Goal: Find contact information: Find contact information

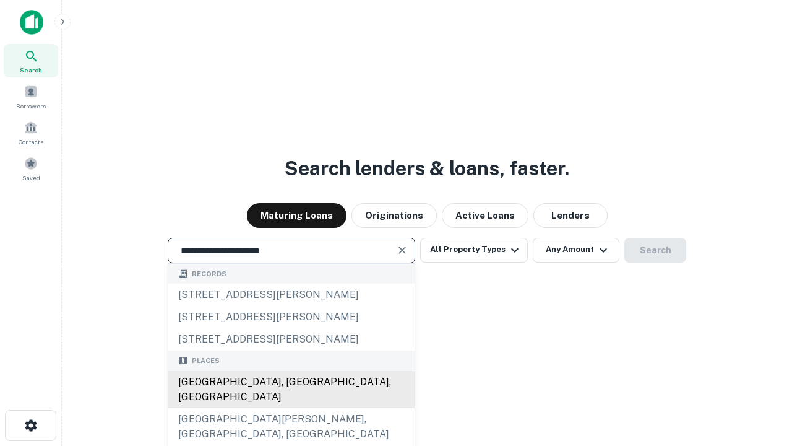
click at [291, 408] on div "[GEOGRAPHIC_DATA], [GEOGRAPHIC_DATA], [GEOGRAPHIC_DATA]" at bounding box center [291, 389] width 246 height 37
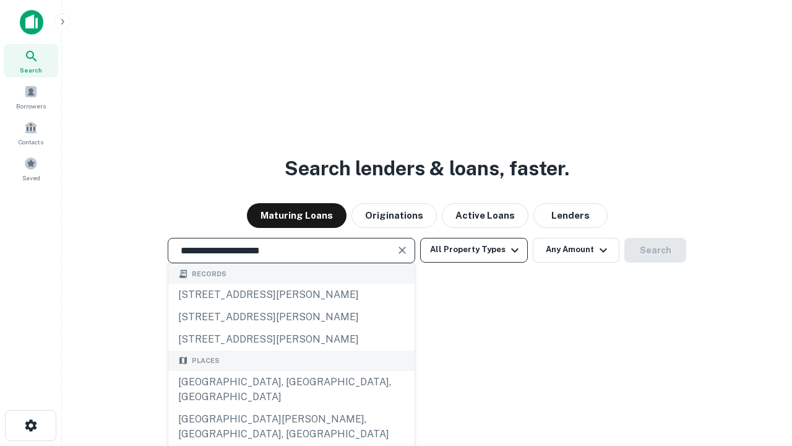
click at [474, 249] on button "All Property Types" at bounding box center [474, 250] width 108 height 25
type input "**********"
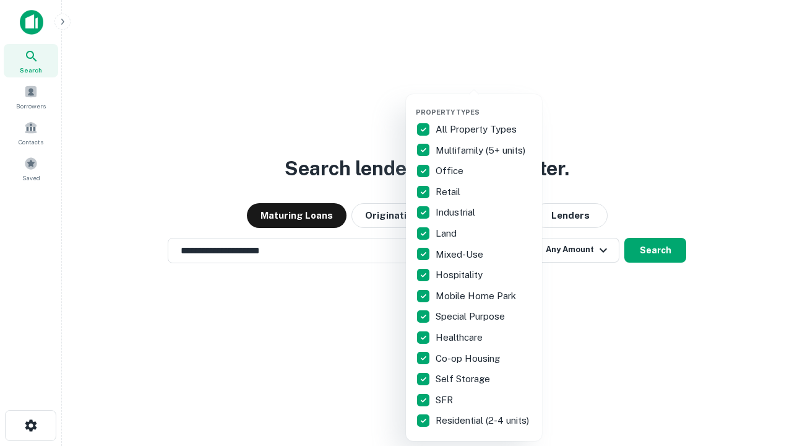
click at [484, 104] on button "button" at bounding box center [484, 104] width 136 height 1
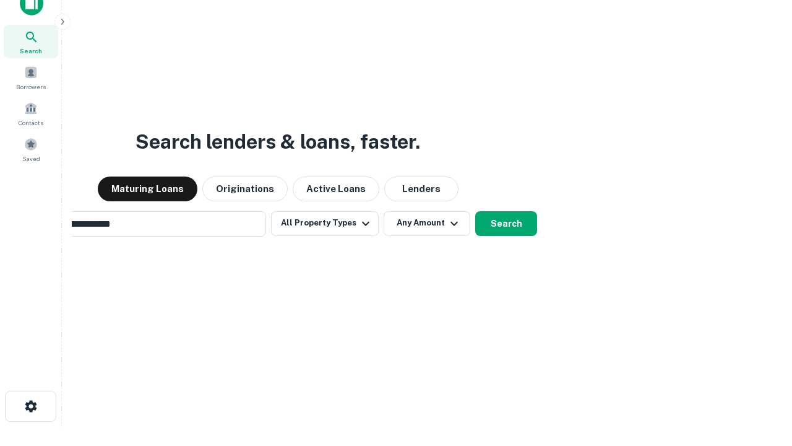
scroll to position [20, 0]
click at [384, 210] on button "Any Amount" at bounding box center [427, 222] width 87 height 25
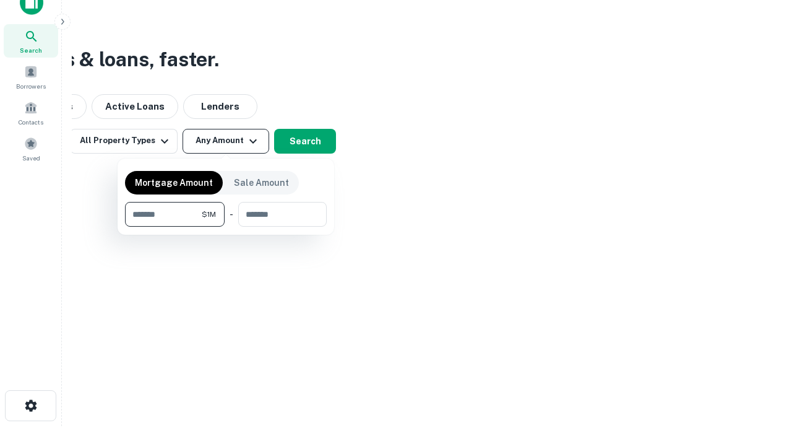
type input "*******"
click at [226, 227] on button "button" at bounding box center [226, 227] width 202 height 1
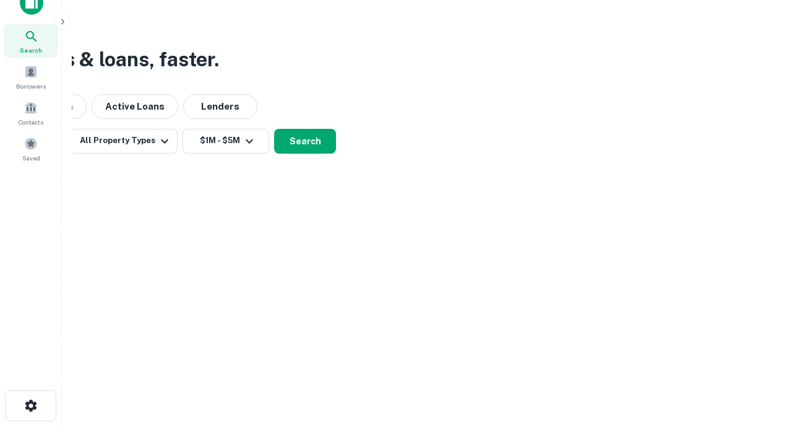
scroll to position [7, 228]
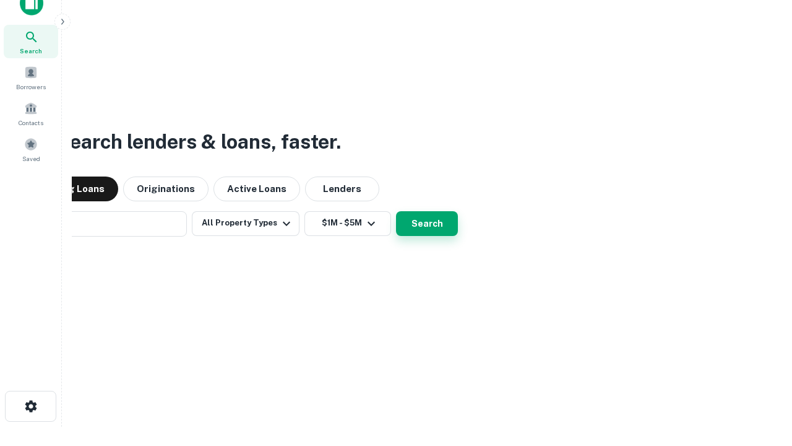
click at [396, 211] on button "Search" at bounding box center [427, 223] width 62 height 25
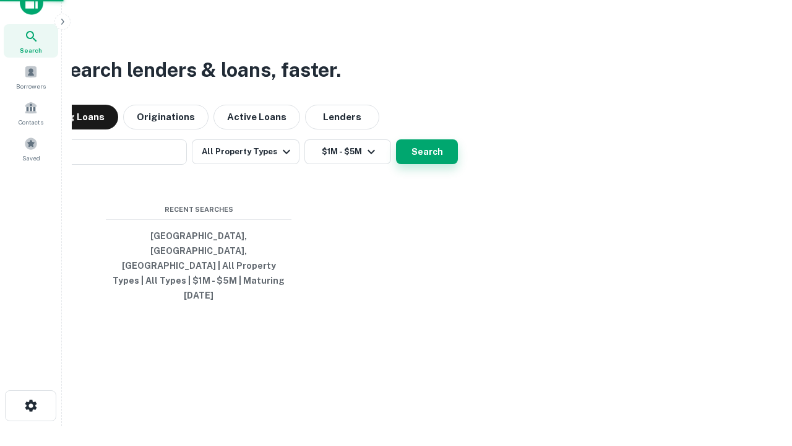
scroll to position [33, 350]
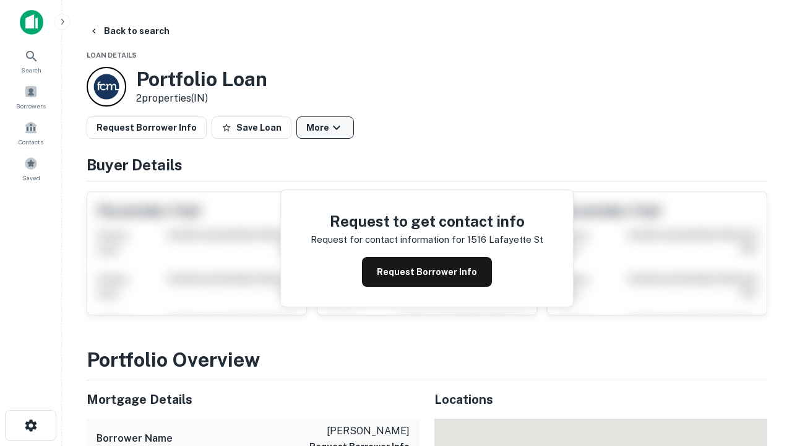
click at [325, 128] on button "More" at bounding box center [326, 127] width 58 height 22
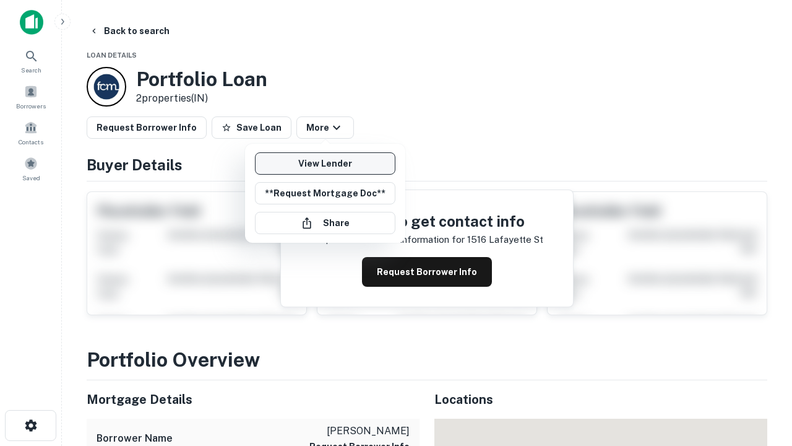
click at [325, 163] on link "View Lender" at bounding box center [325, 163] width 141 height 22
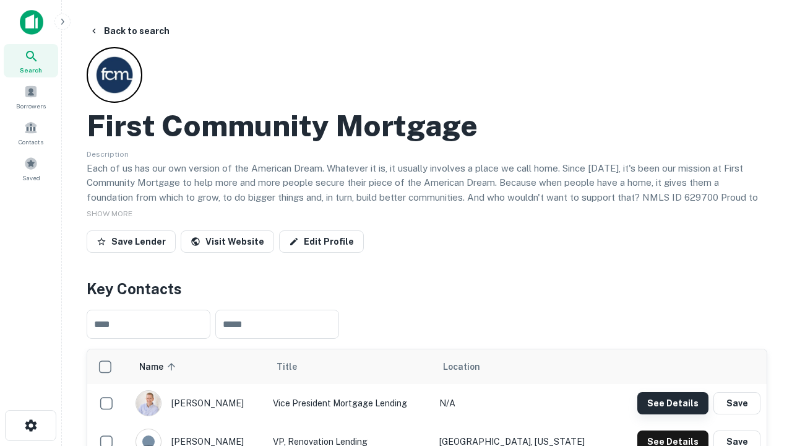
click at [673, 402] on button "See Details" at bounding box center [673, 403] width 71 height 22
